Goal: Obtain resource: Download file/media

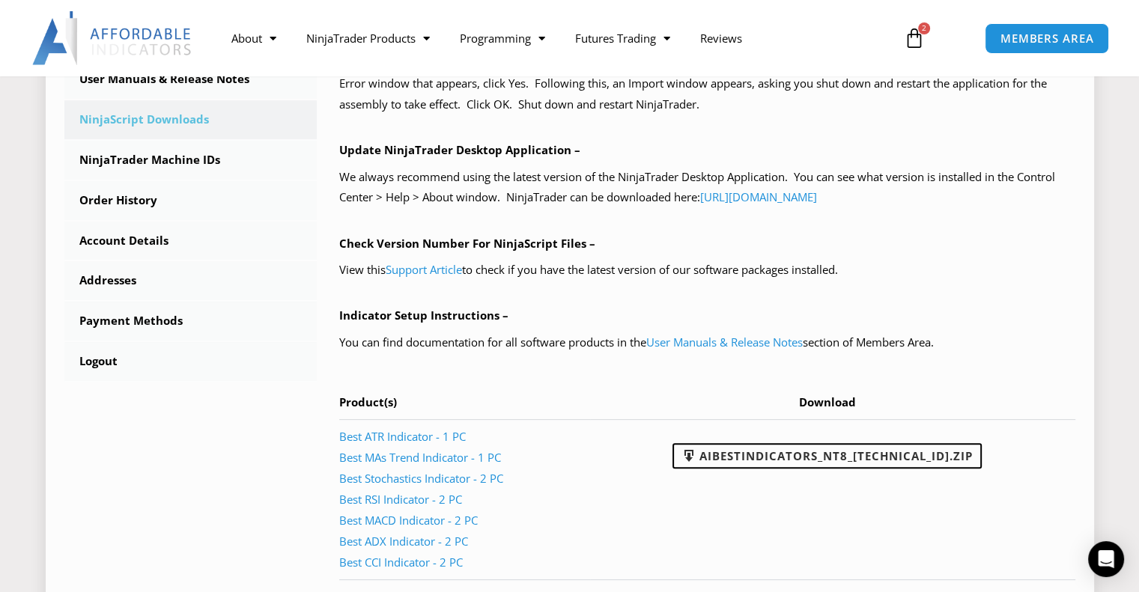
scroll to position [449, 0]
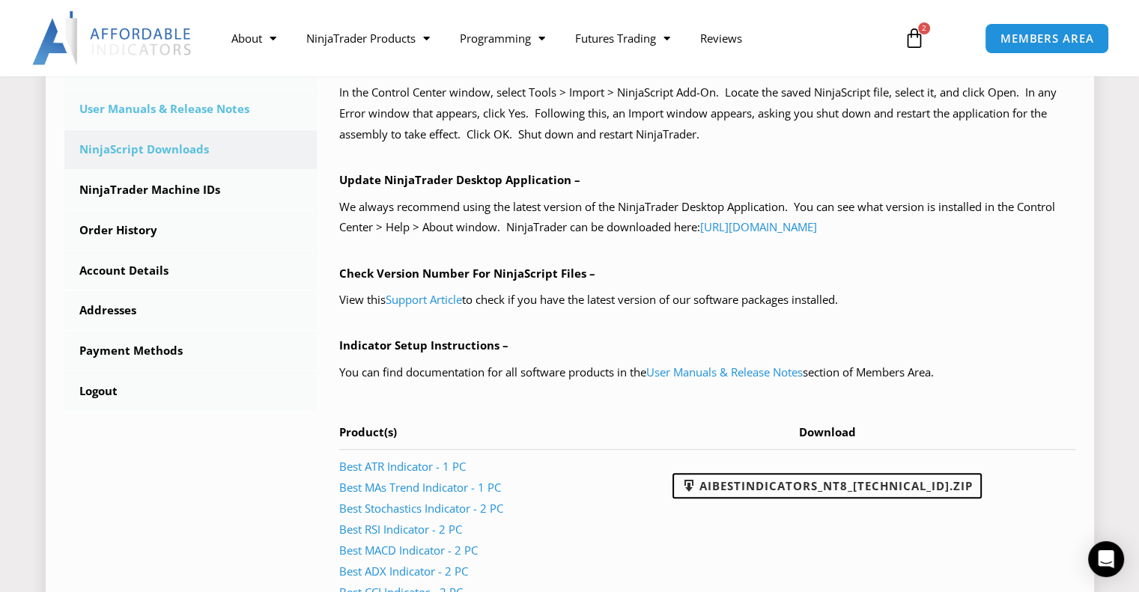
click at [156, 104] on link "User Manuals & Release Notes" at bounding box center [190, 109] width 253 height 39
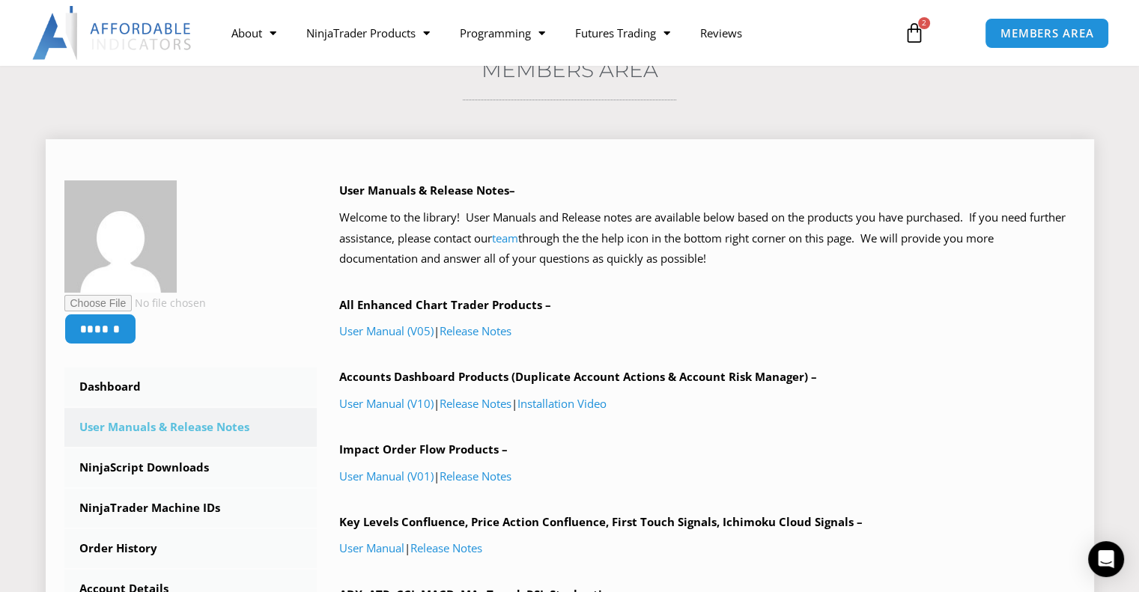
scroll to position [75, 0]
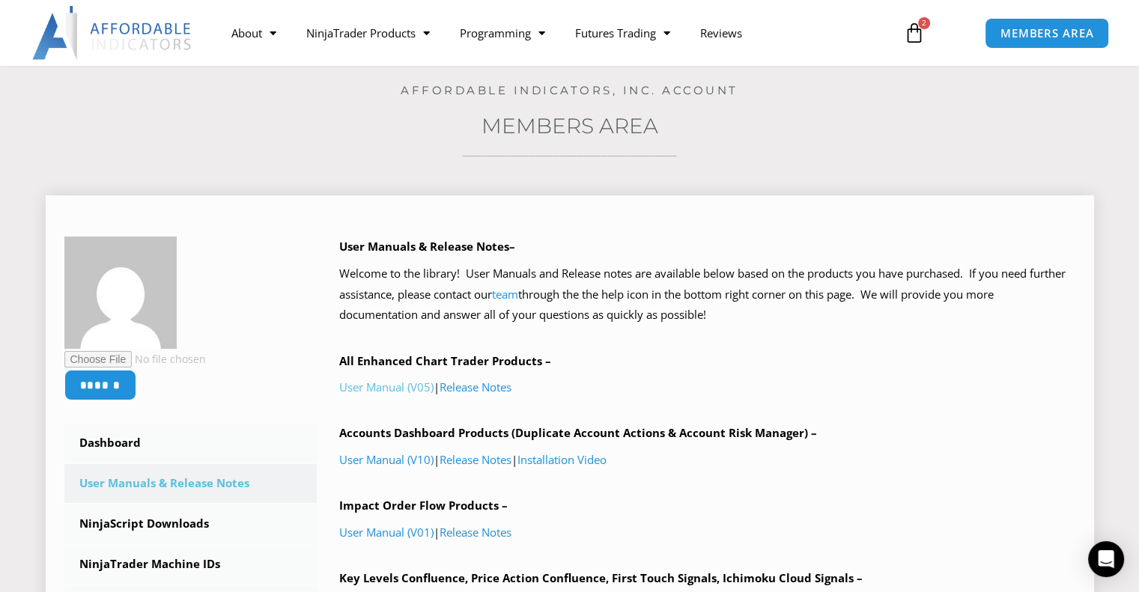
click at [389, 389] on link "User Manual (V05)" at bounding box center [386, 387] width 94 height 15
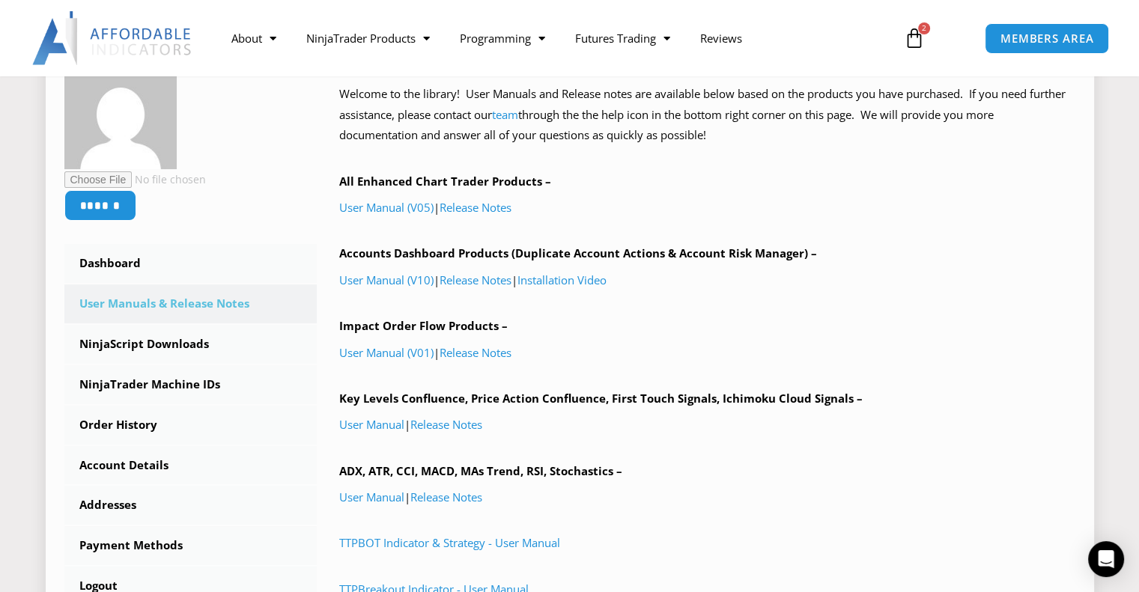
scroll to position [225, 0]
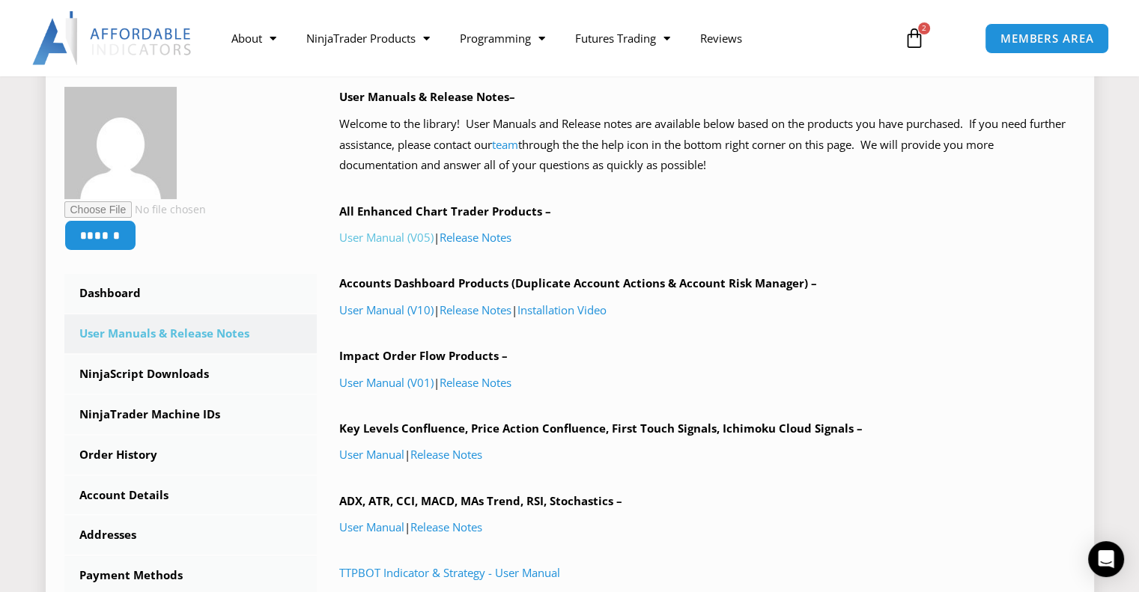
click at [390, 237] on link "User Manual (V05)" at bounding box center [386, 237] width 94 height 15
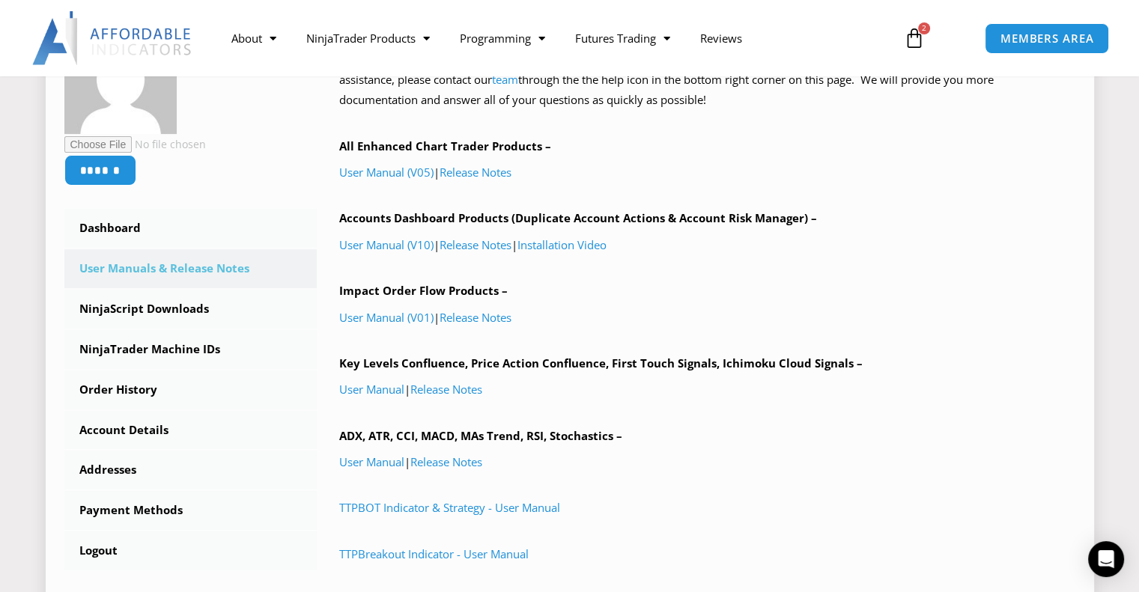
scroll to position [299, 0]
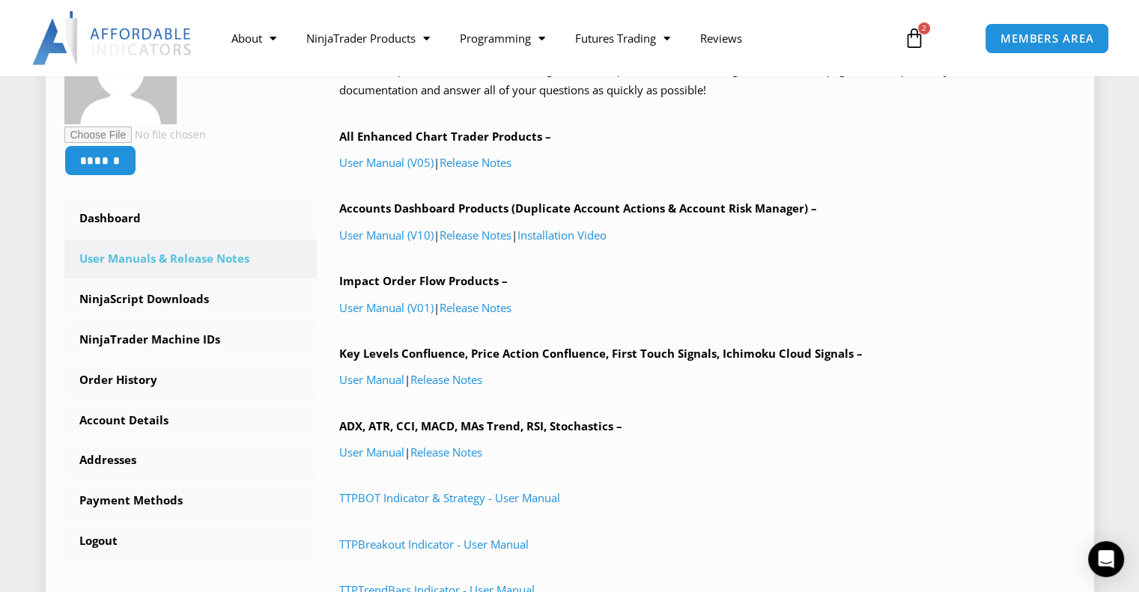
click at [160, 261] on link "User Manuals & Release Notes" at bounding box center [190, 259] width 253 height 39
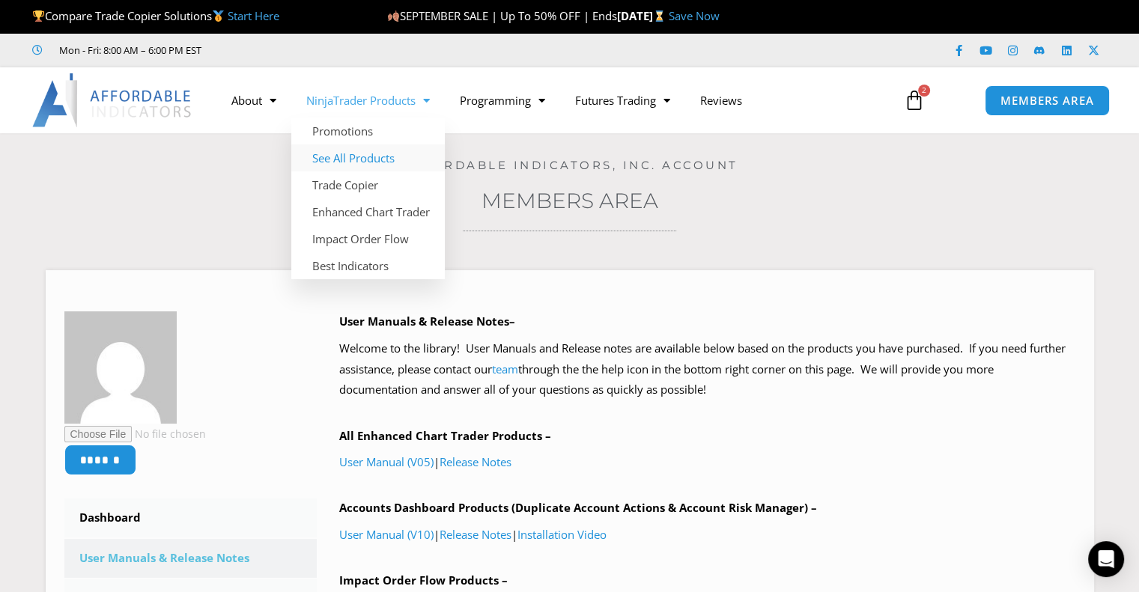
click at [348, 159] on link "See All Products" at bounding box center [367, 157] width 153 height 27
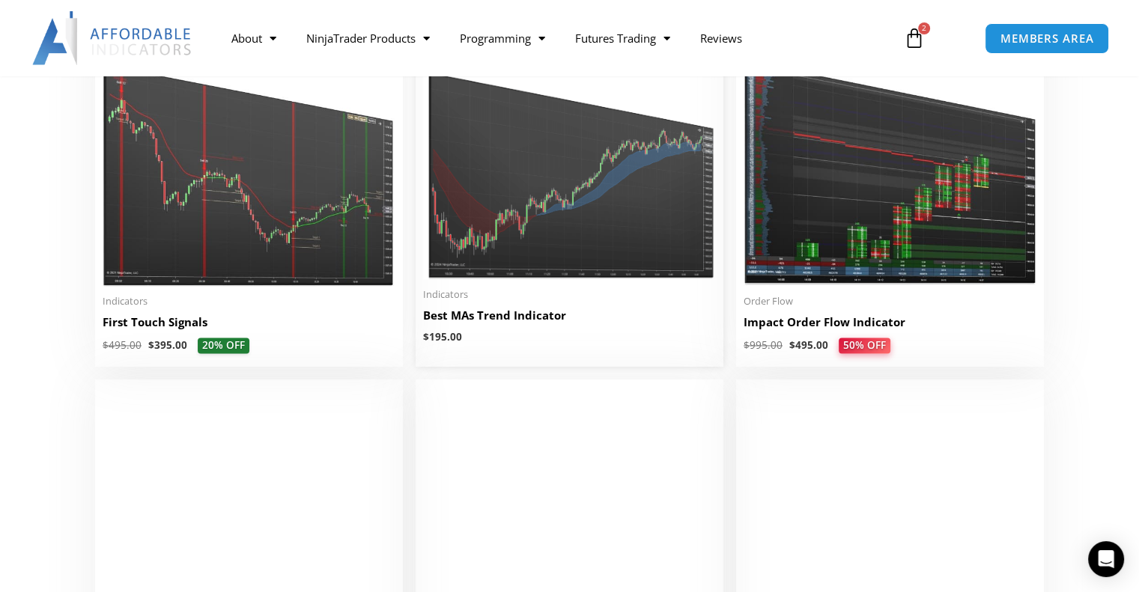
scroll to position [2545, 0]
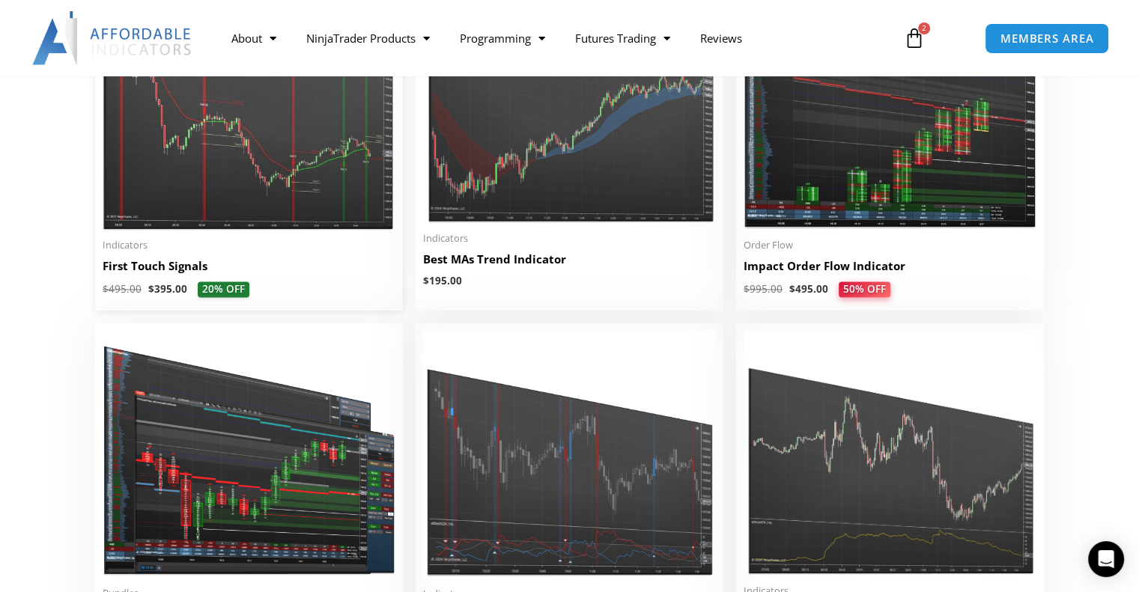
click at [166, 274] on h2 "First Touch Signals" at bounding box center [249, 266] width 293 height 16
click at [233, 194] on img at bounding box center [249, 104] width 293 height 252
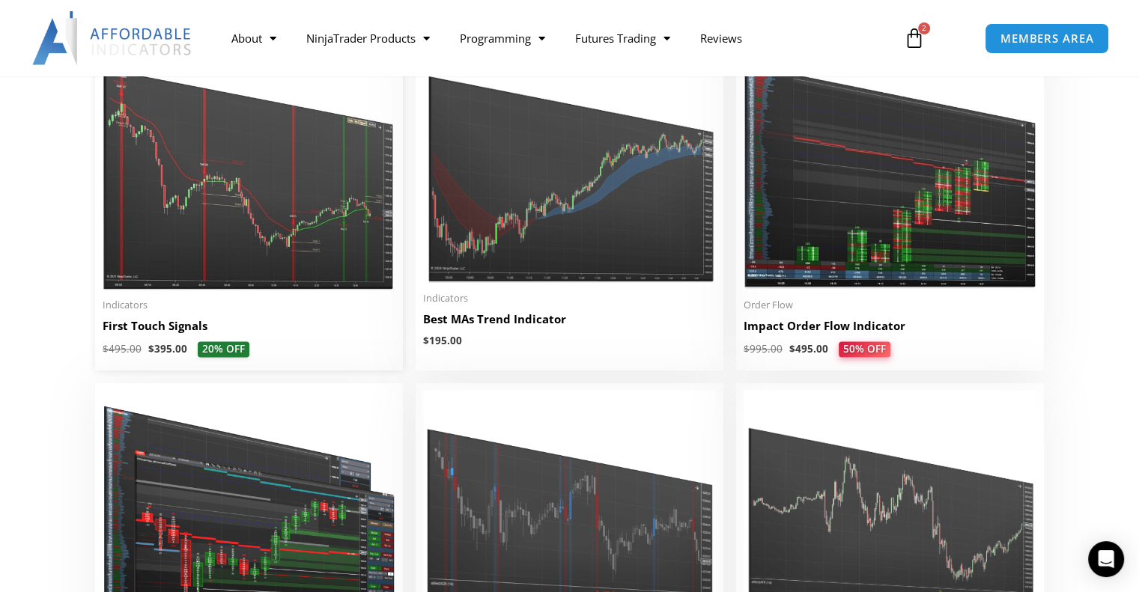
scroll to position [2396, 0]
